Goal: Book appointment/travel/reservation

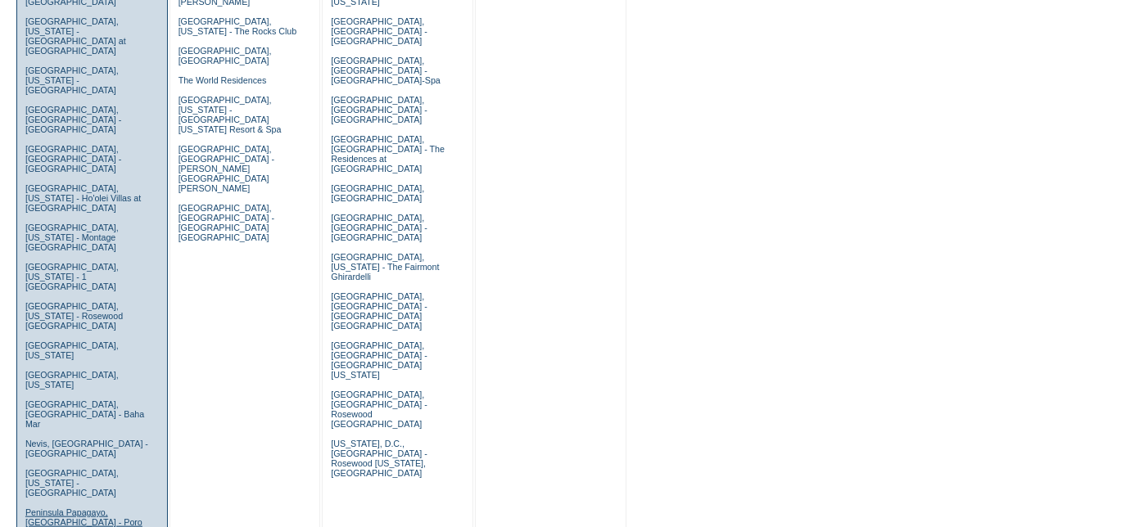
scroll to position [911, 0]
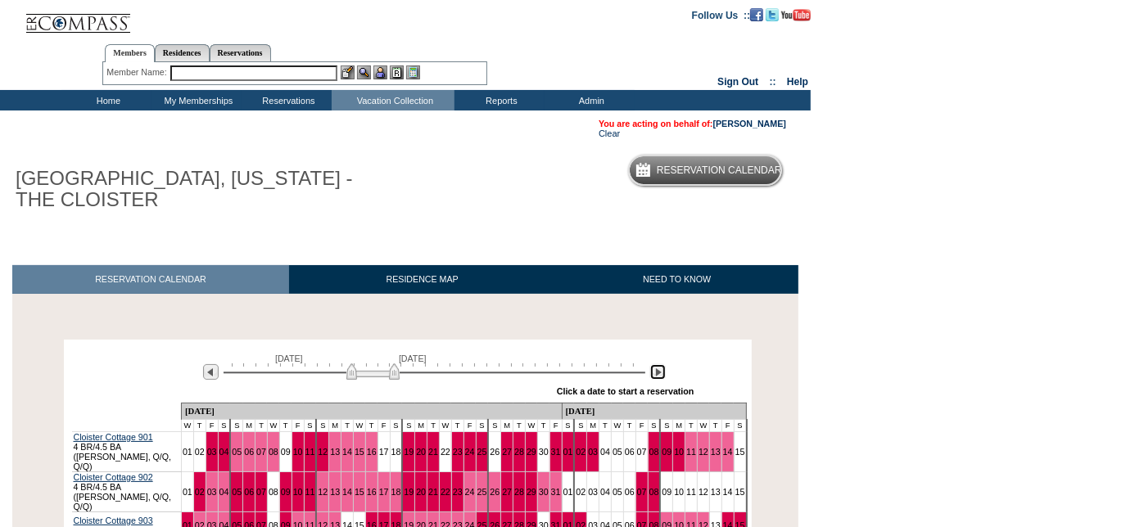
click at [654, 373] on img at bounding box center [658, 372] width 16 height 16
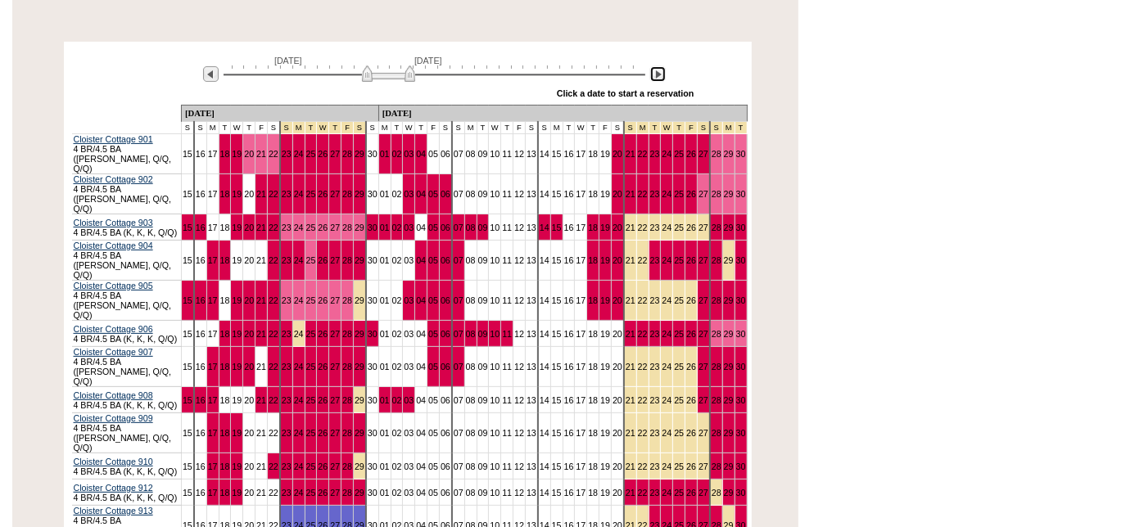
scroll to position [300, 0]
